Goal: Task Accomplishment & Management: Manage account settings

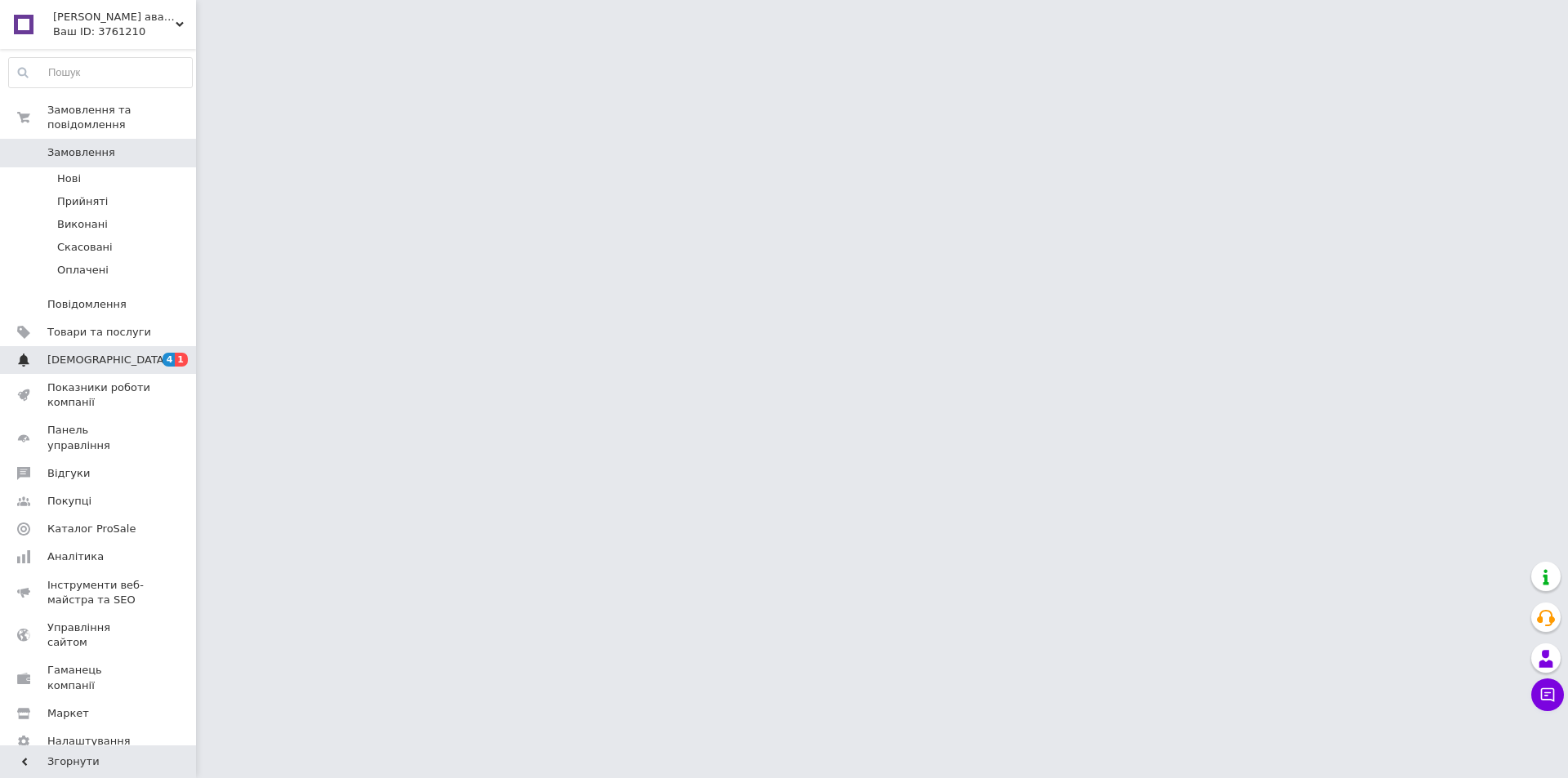
click at [137, 353] on span "[DEMOGRAPHIC_DATA]" at bounding box center [99, 360] width 104 height 15
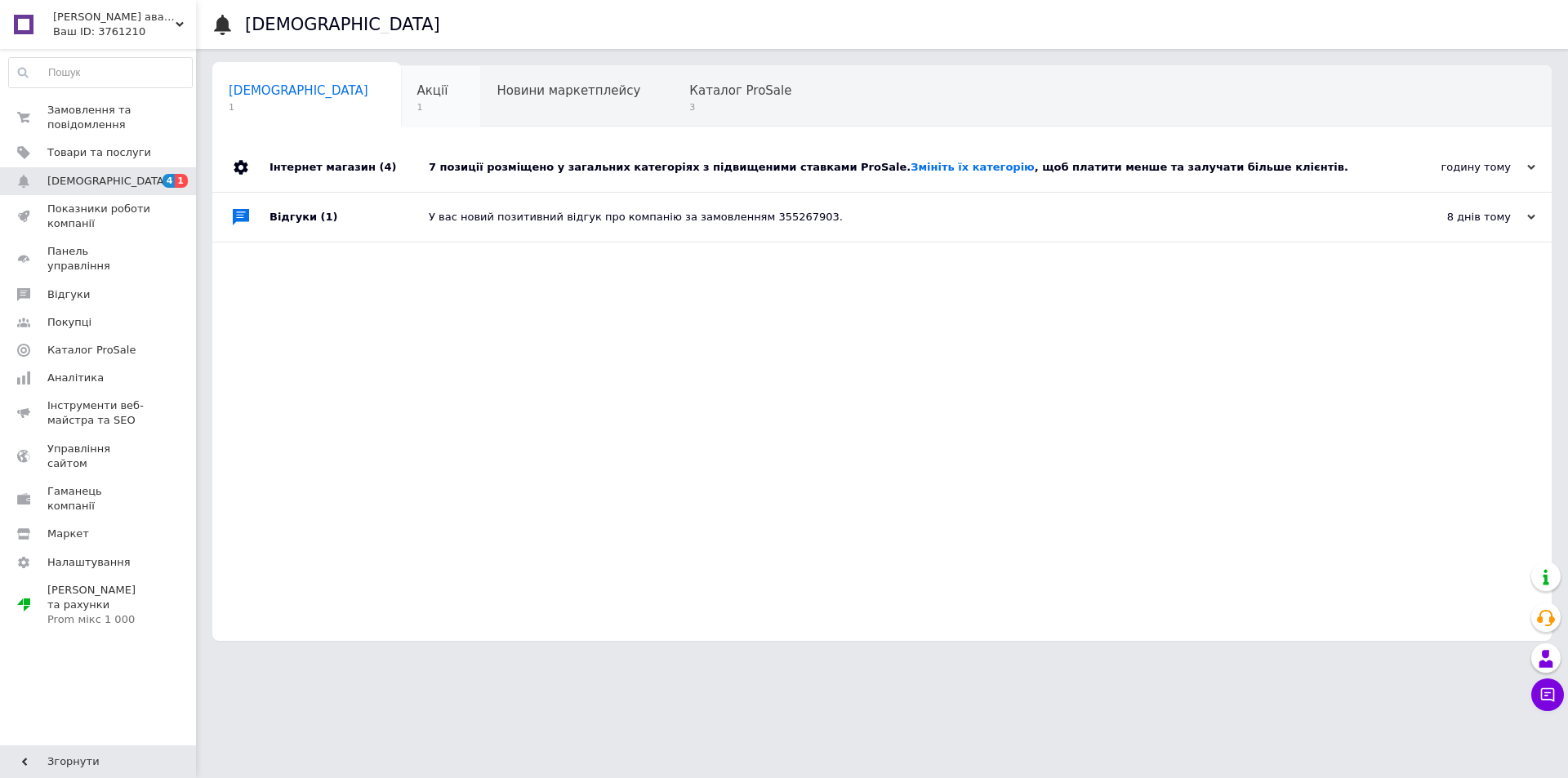
click at [417, 86] on span "Акції" at bounding box center [433, 91] width 31 height 15
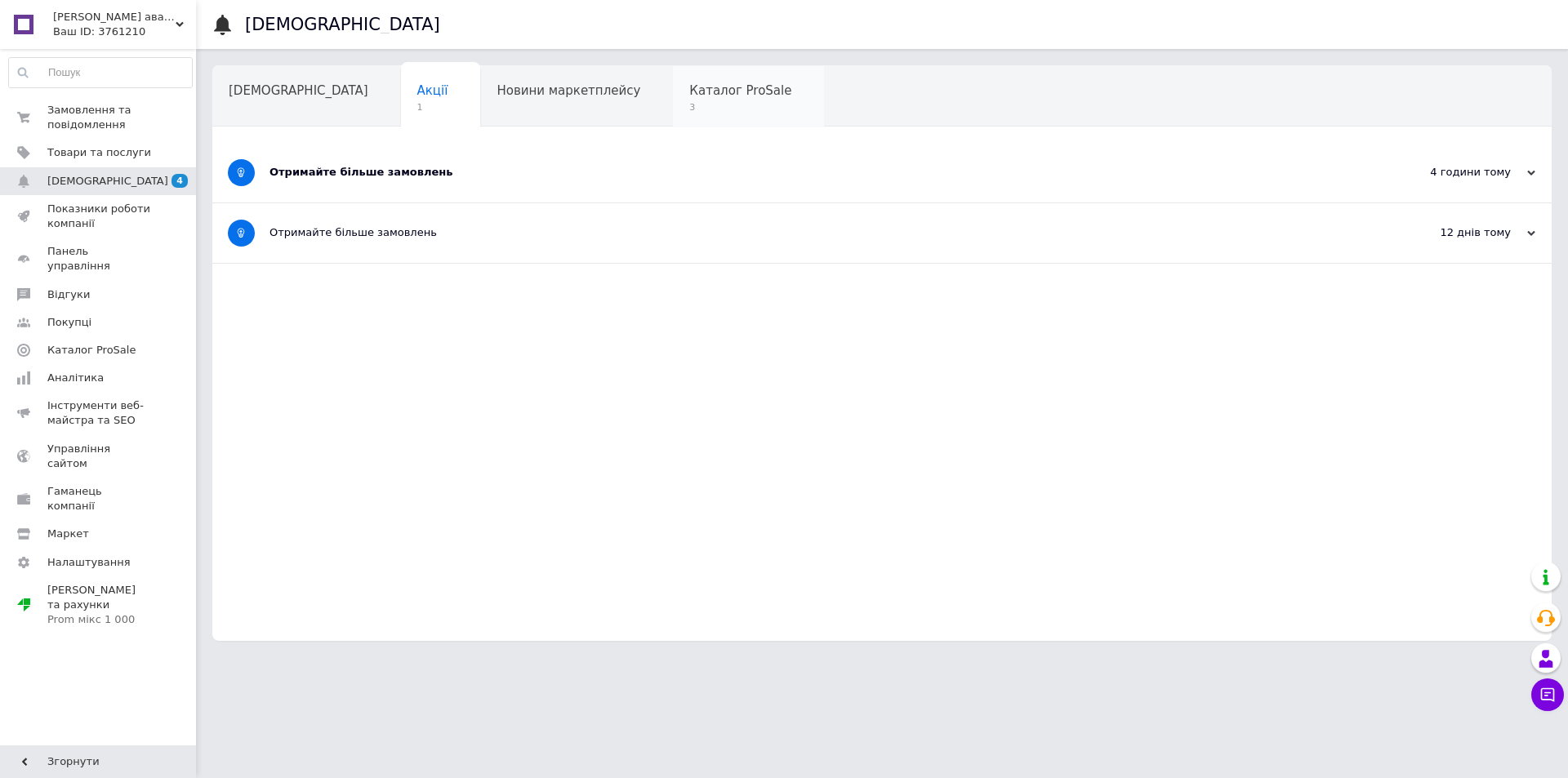
click at [689, 93] on span "Каталог ProSale" at bounding box center [739, 91] width 102 height 15
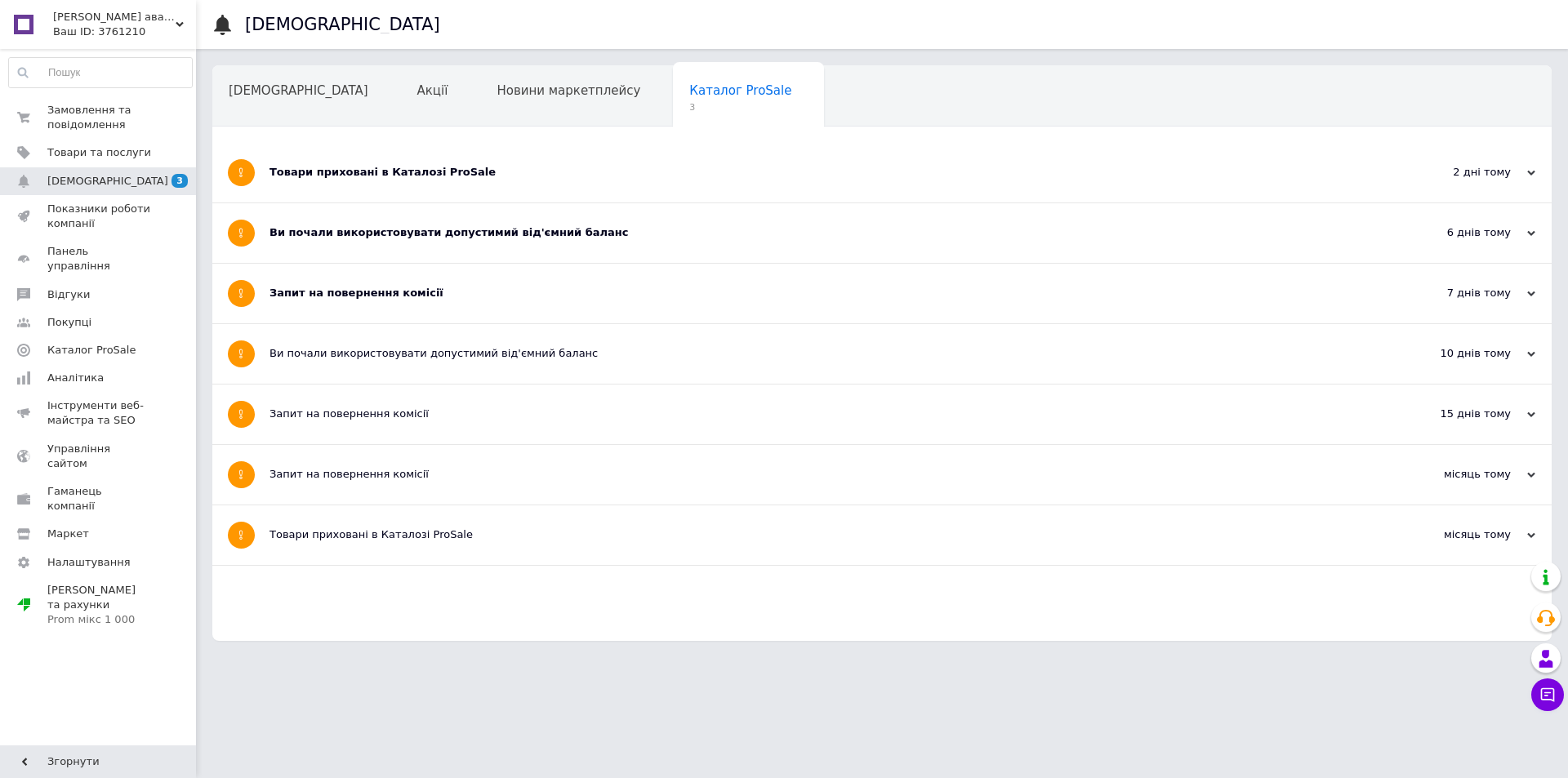
click at [359, 172] on div "Товари приховані в Каталозі ProSale" at bounding box center [820, 173] width 1103 height 15
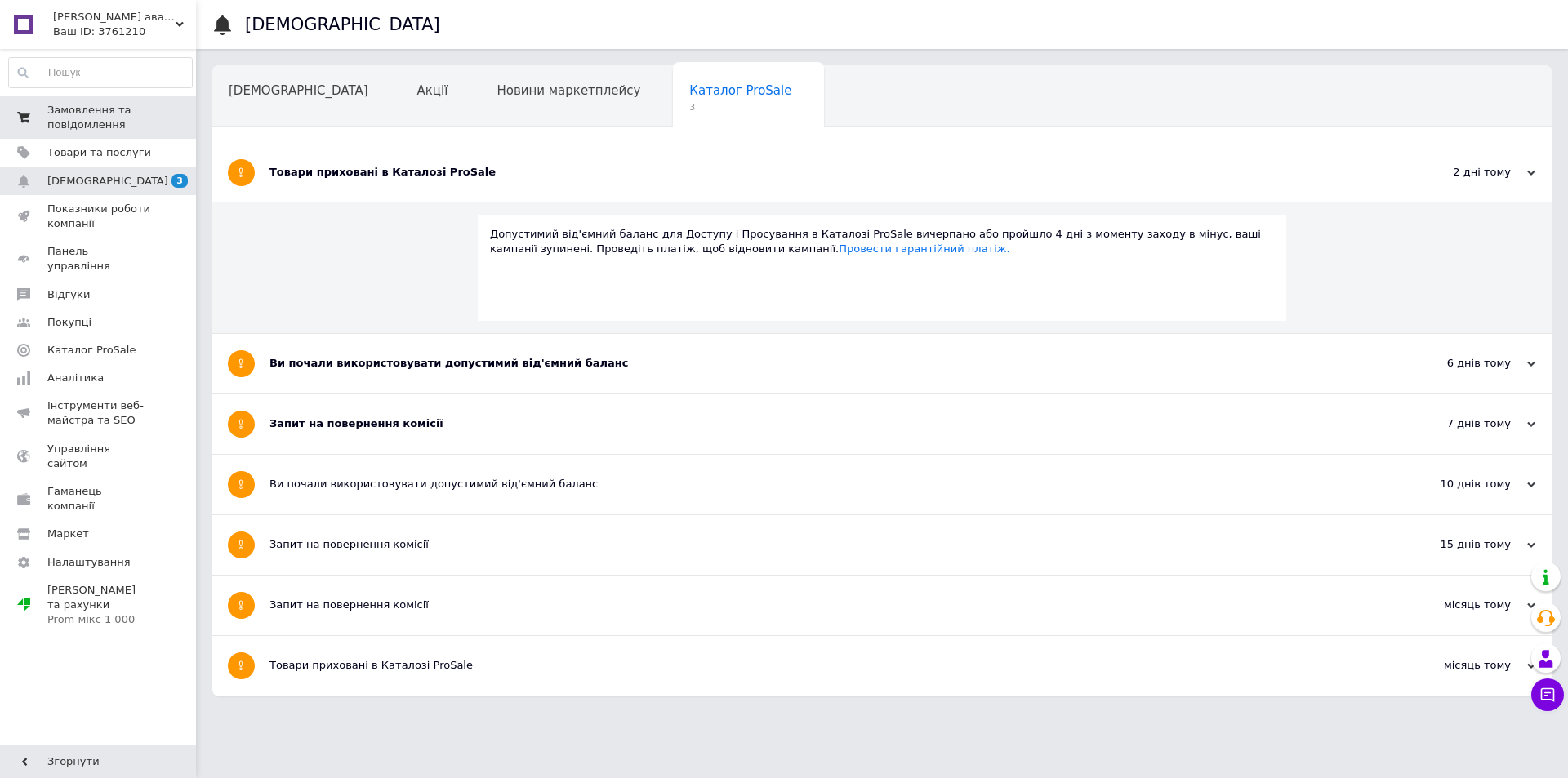
click at [82, 119] on span "Замовлення та повідомлення" at bounding box center [99, 118] width 104 height 29
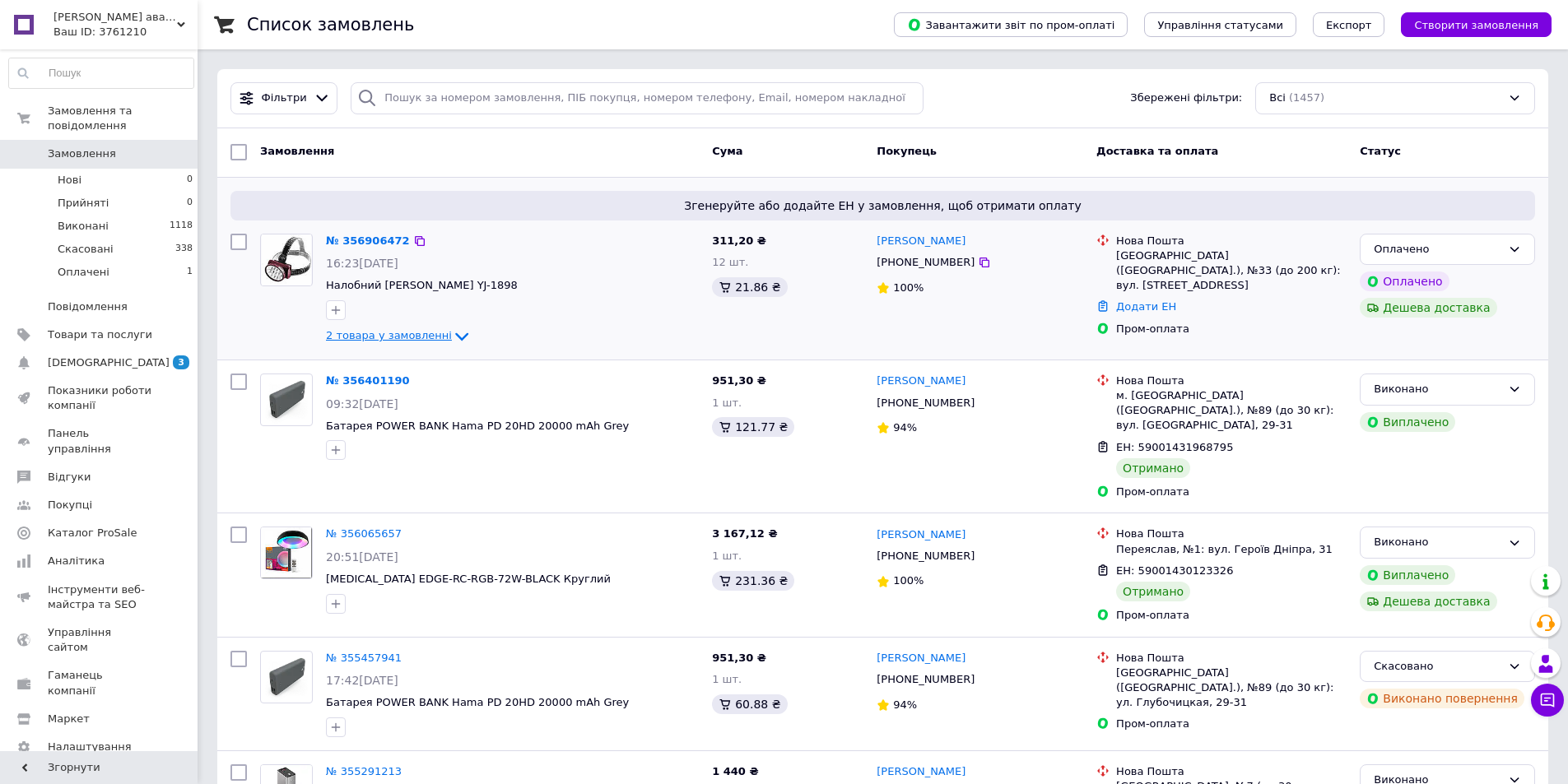
click at [373, 335] on span "2 товара у замовленні" at bounding box center [388, 336] width 126 height 12
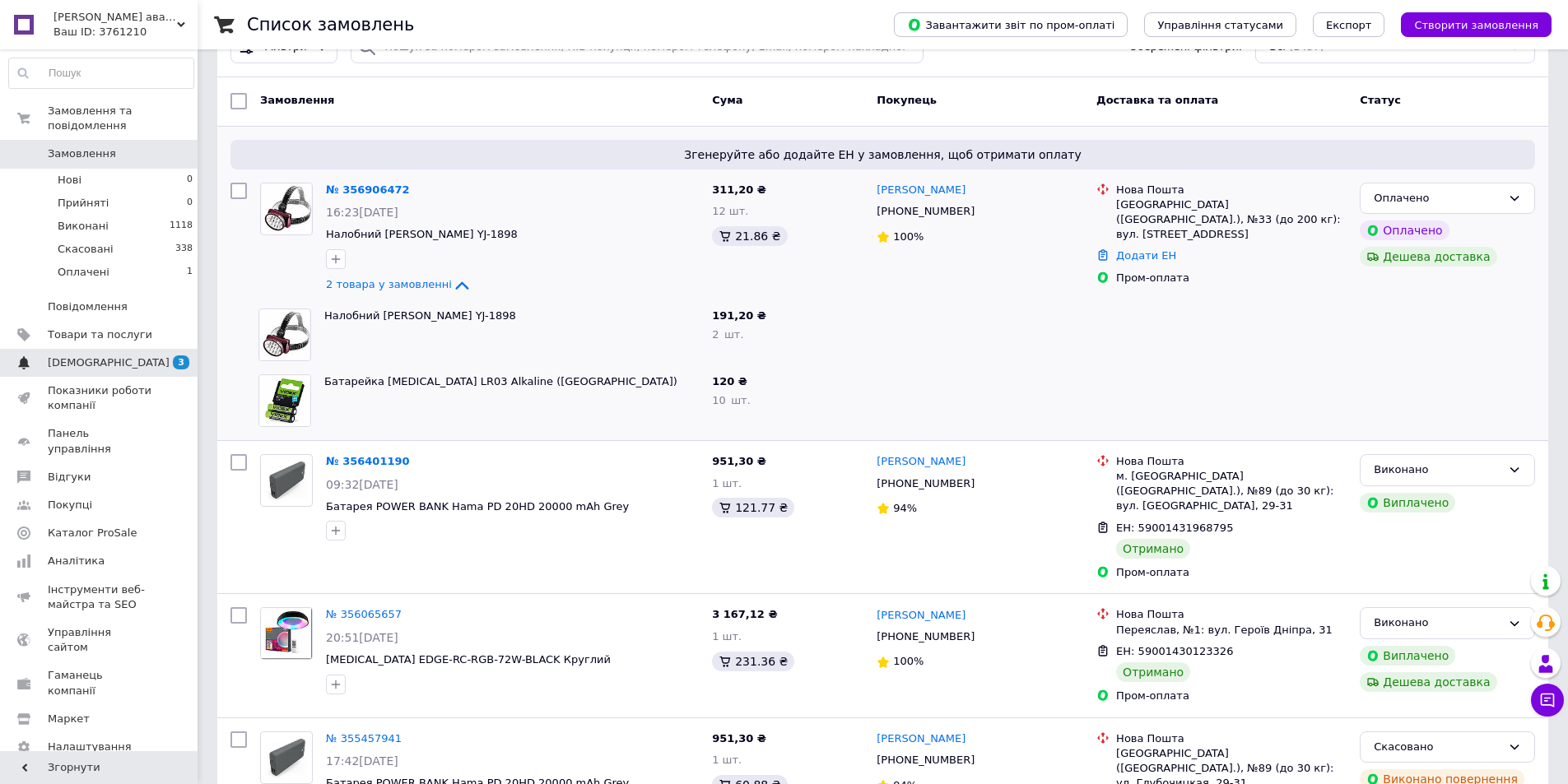
scroll to position [165, 0]
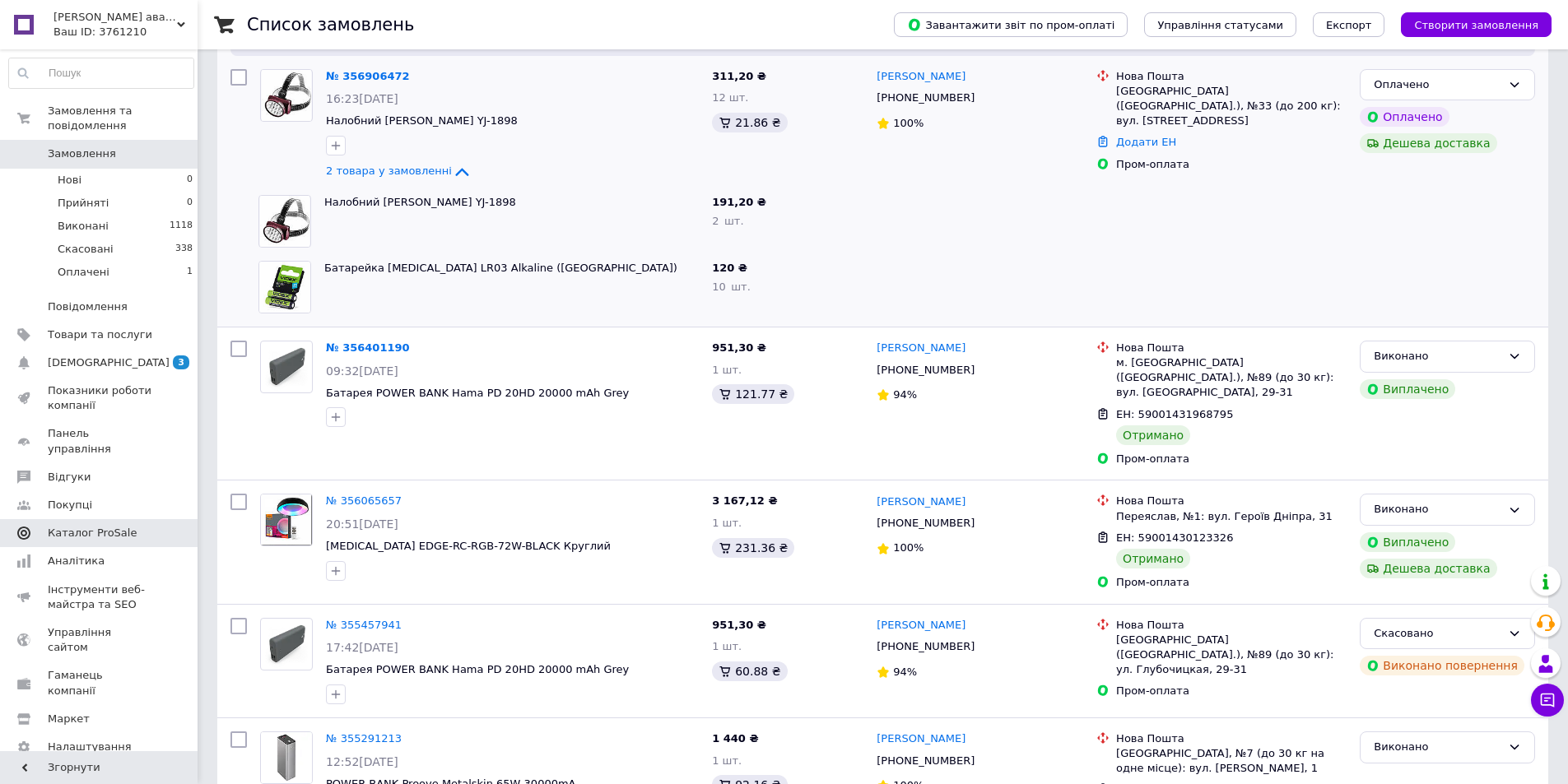
click at [100, 526] on span "Каталог ProSale" at bounding box center [92, 533] width 89 height 15
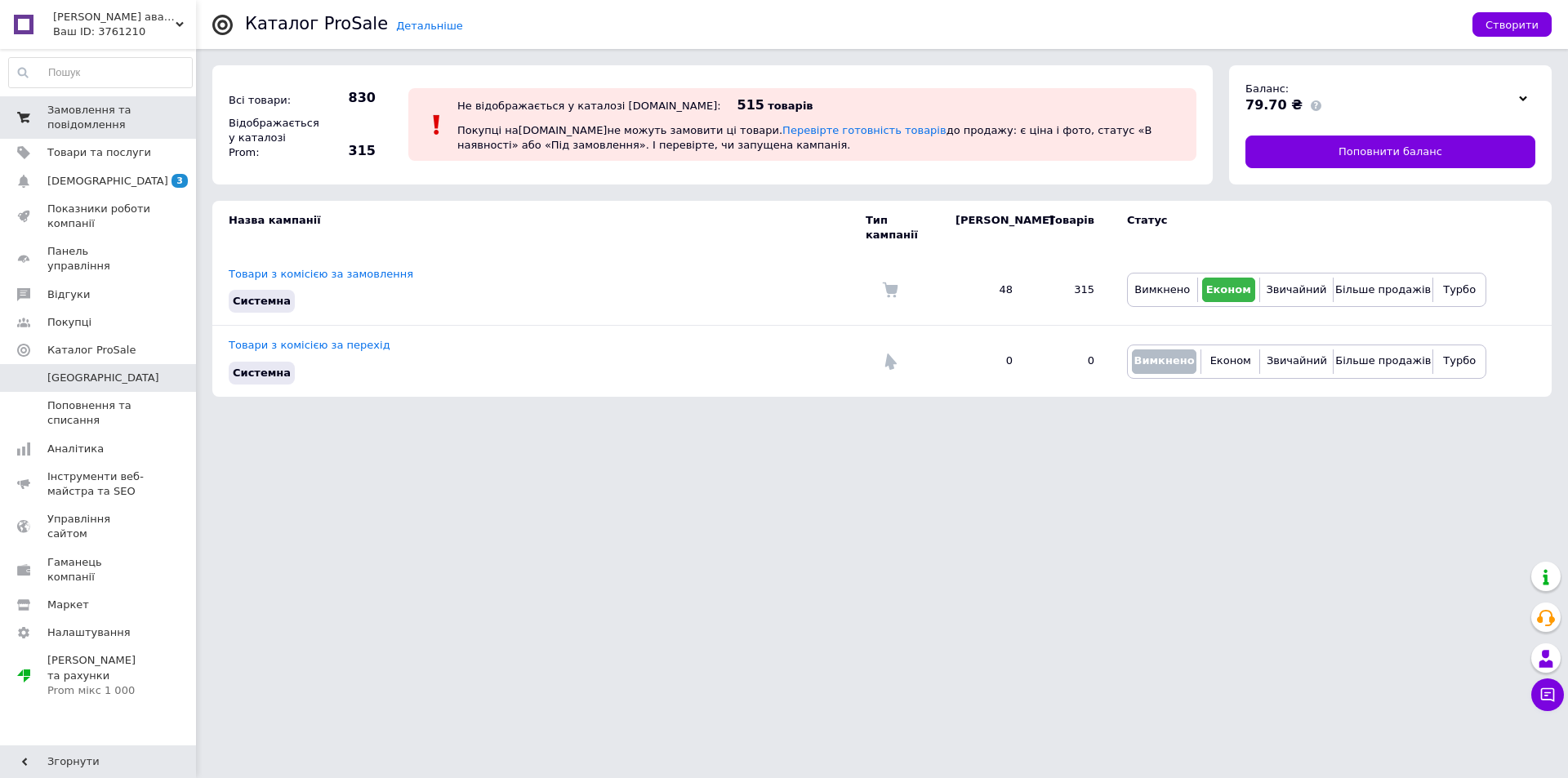
click at [67, 115] on span "Замовлення та повідомлення" at bounding box center [99, 118] width 104 height 29
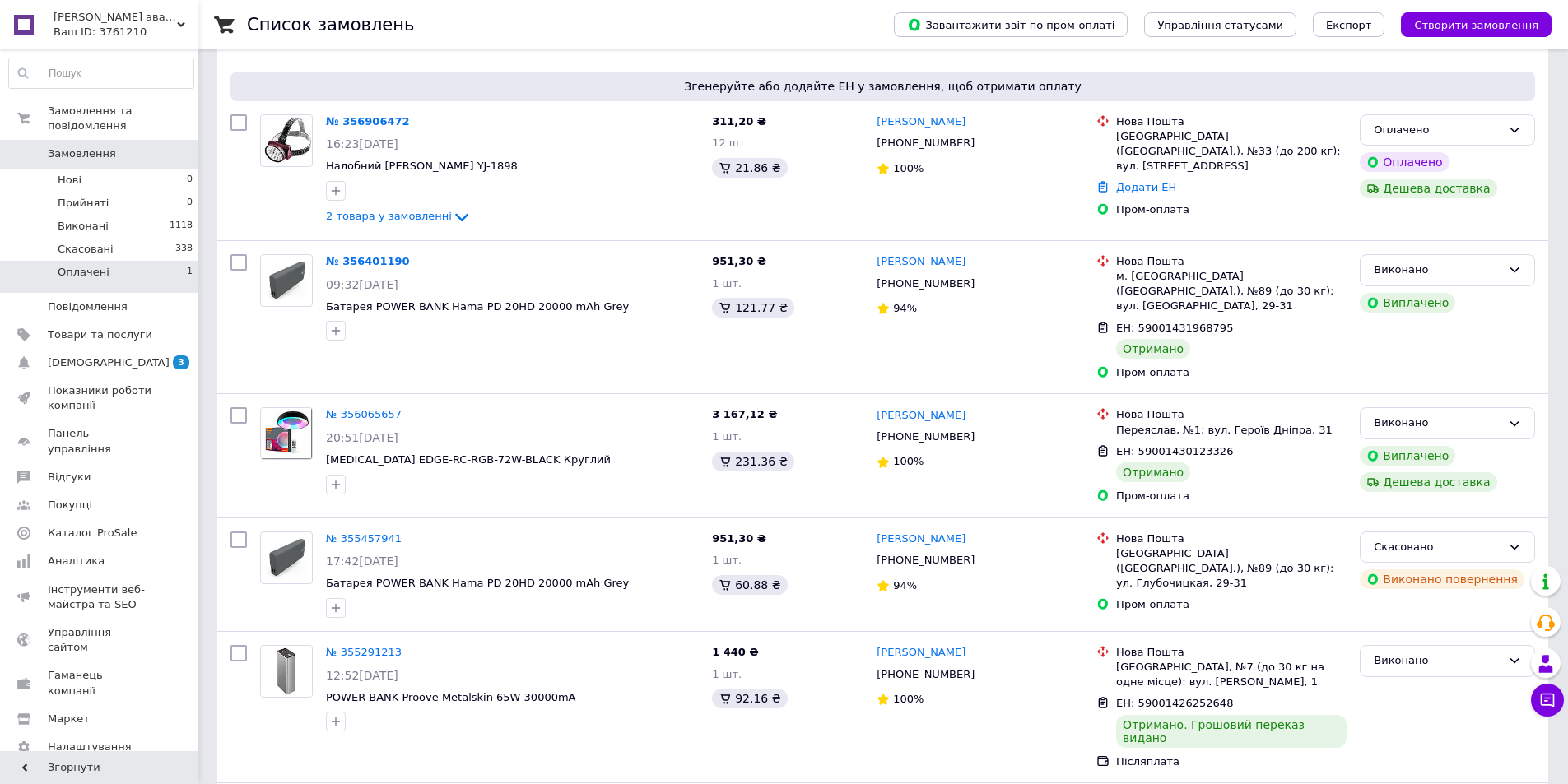
scroll to position [165, 0]
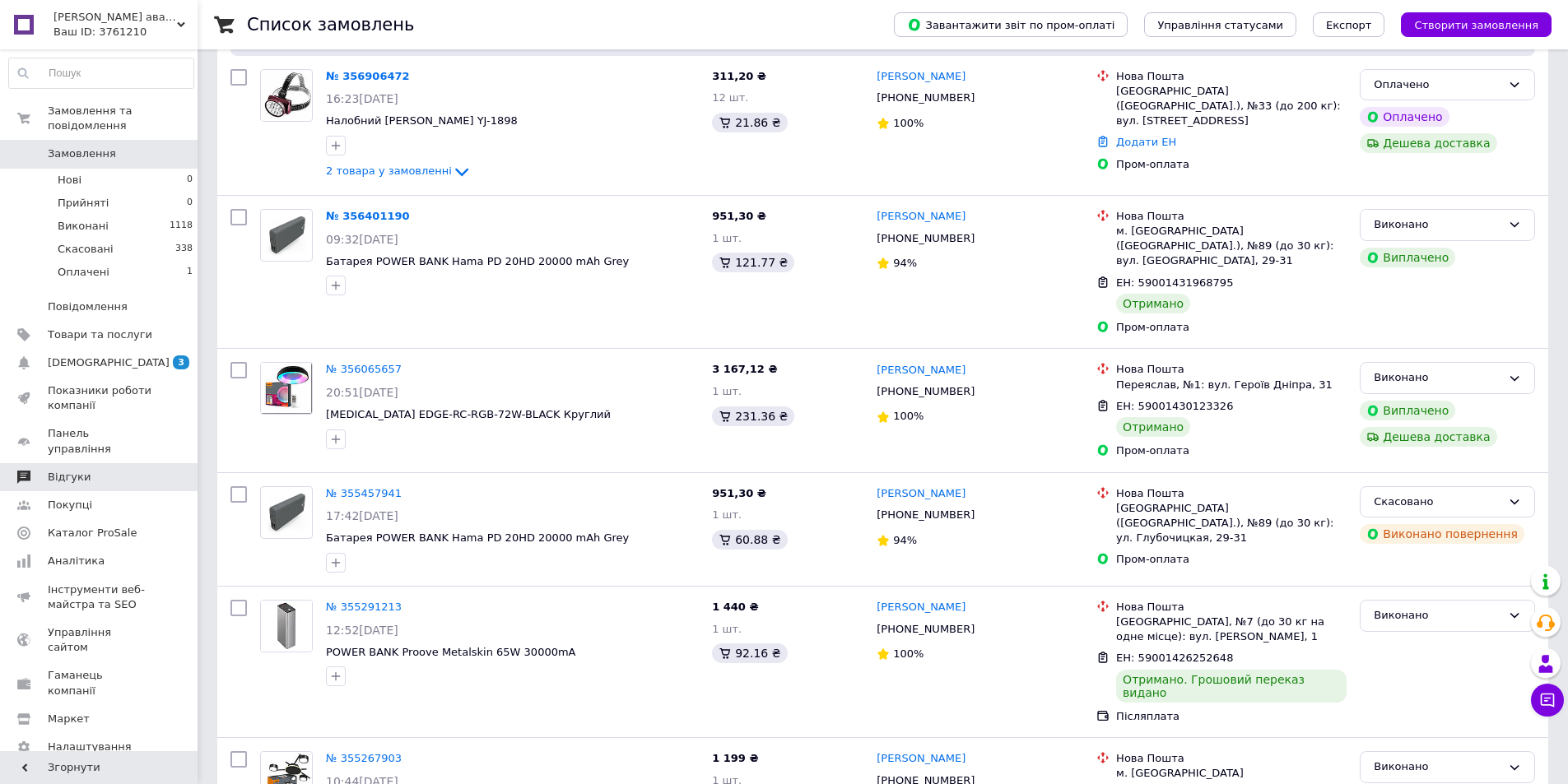
click at [76, 470] on span "Відгуки" at bounding box center [69, 477] width 43 height 15
